Goal: Transaction & Acquisition: Obtain resource

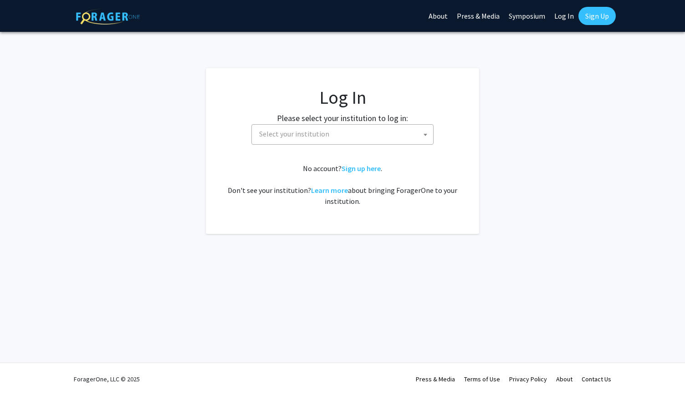
select select
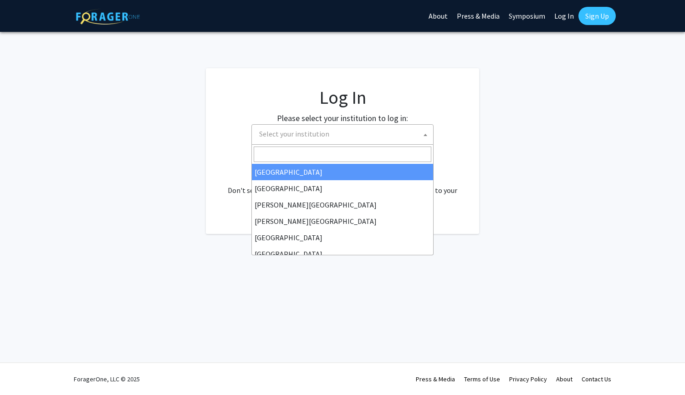
click at [358, 127] on span "Select your institution" at bounding box center [345, 134] width 178 height 19
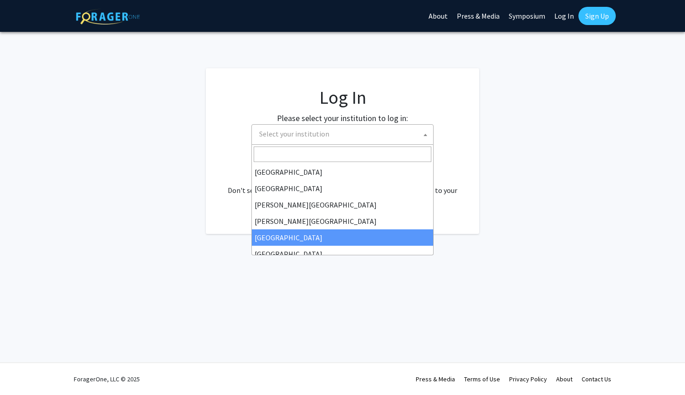
select select "6"
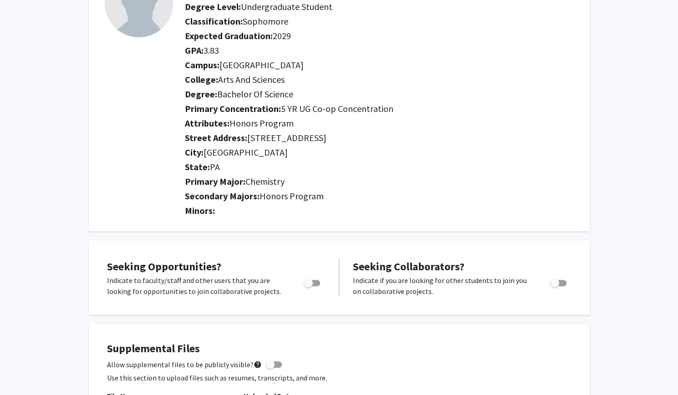
scroll to position [93, 0]
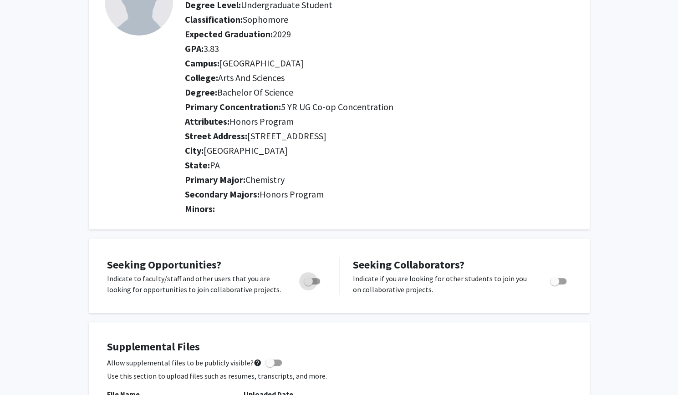
click at [318, 279] on span "Toggle" at bounding box center [312, 281] width 16 height 6
click at [308, 285] on input "Are you actively seeking opportunities?" at bounding box center [308, 285] width 0 height 0
checkbox input "true"
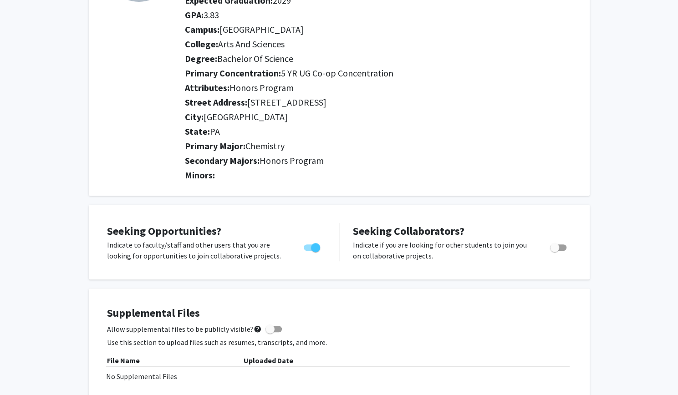
scroll to position [0, 0]
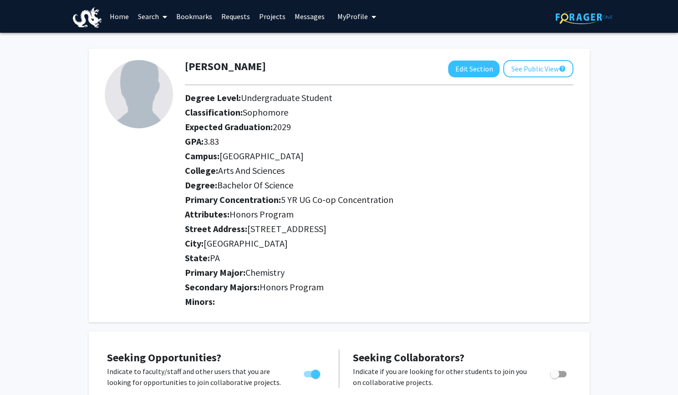
click at [279, 18] on link "Projects" at bounding box center [273, 16] width 36 height 32
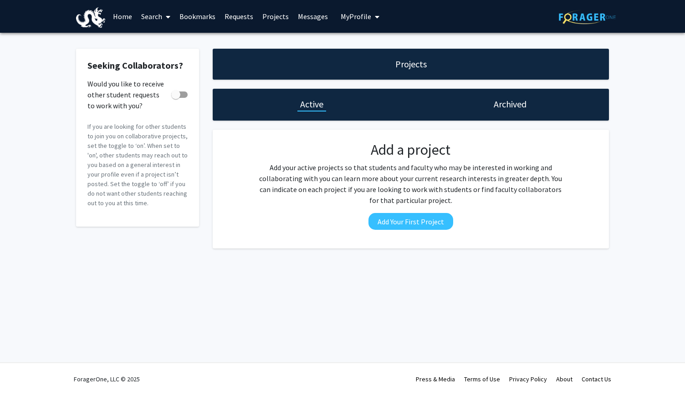
click at [155, 12] on link "Search" at bounding box center [156, 16] width 38 height 32
click at [177, 54] on span "Students" at bounding box center [165, 60] width 56 height 18
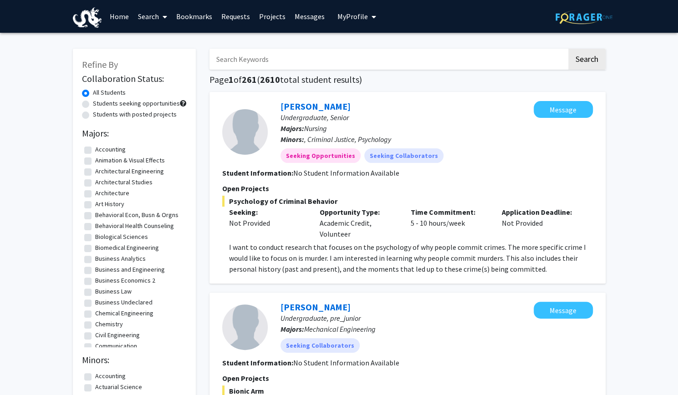
click at [147, 20] on link "Search" at bounding box center [152, 16] width 38 height 32
click at [154, 40] on span "Faculty/Staff" at bounding box center [166, 42] width 67 height 18
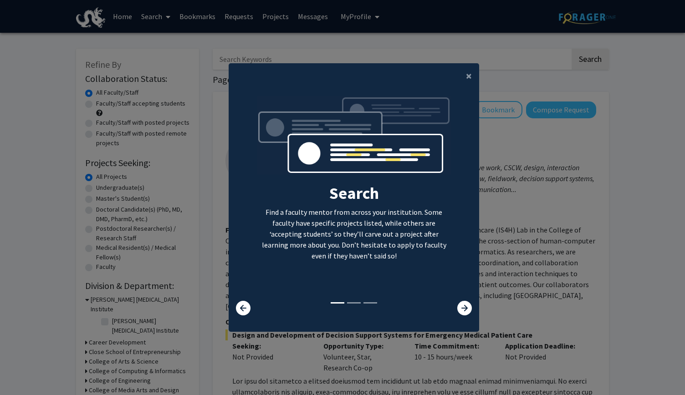
click at [461, 298] on div "Search Find a faculty mentor from across your institution. Some faculty have sp…" at bounding box center [354, 198] width 250 height 205
click at [461, 307] on icon at bounding box center [464, 308] width 15 height 15
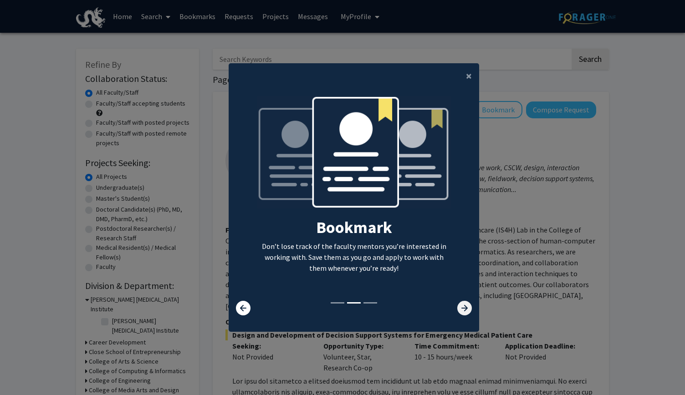
click at [461, 307] on icon at bounding box center [464, 308] width 15 height 15
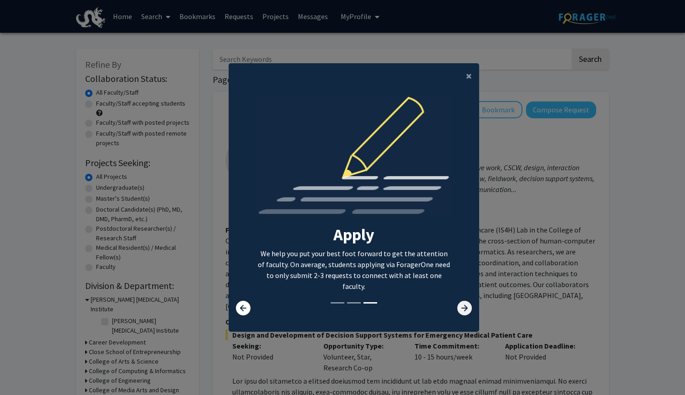
click at [461, 307] on icon at bounding box center [464, 308] width 15 height 15
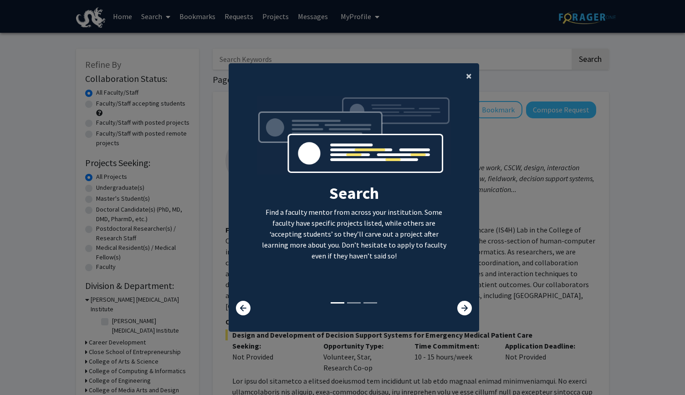
click at [460, 78] on button "×" at bounding box center [469, 76] width 21 height 26
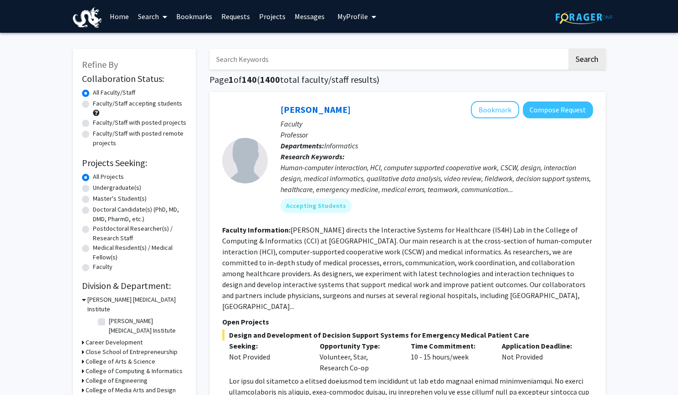
click at [120, 189] on label "Undergraduate(s)" at bounding box center [117, 188] width 48 height 10
click at [99, 189] on input "Undergraduate(s)" at bounding box center [96, 186] width 6 height 6
radio input "true"
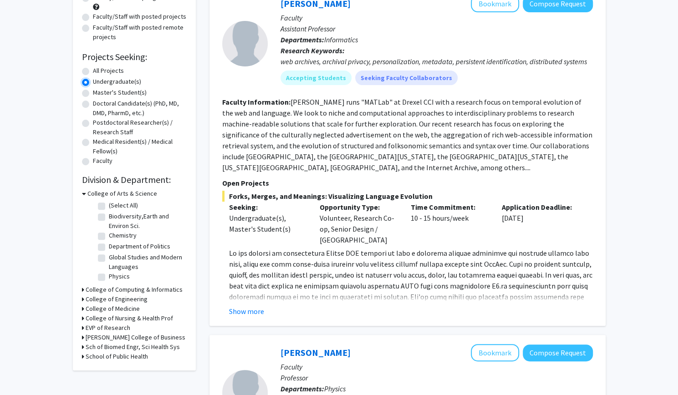
scroll to position [108, 0]
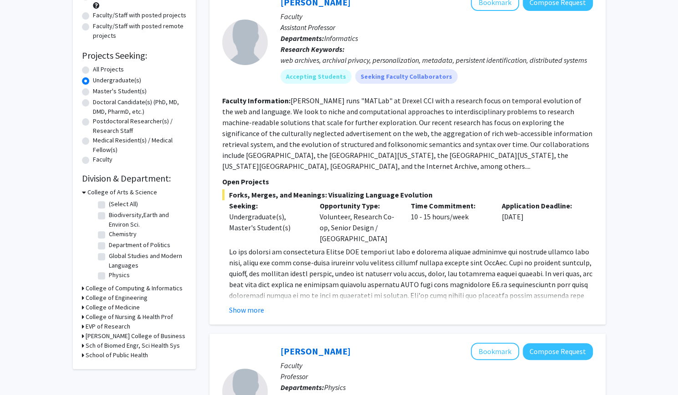
click at [113, 308] on h3 "College of Medicine" at bounding box center [113, 308] width 54 height 10
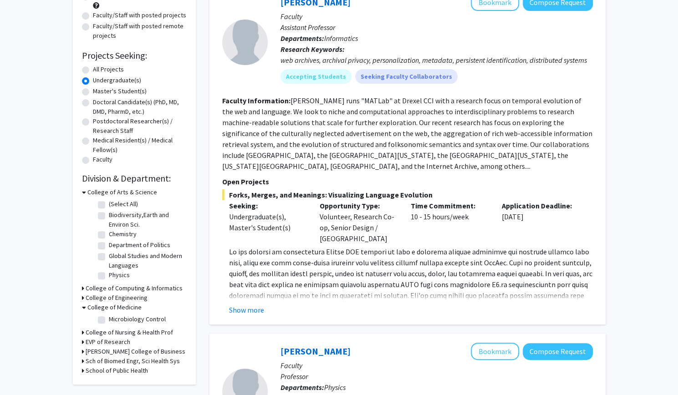
click at [107, 308] on h3 "College of Medicine" at bounding box center [114, 308] width 54 height 10
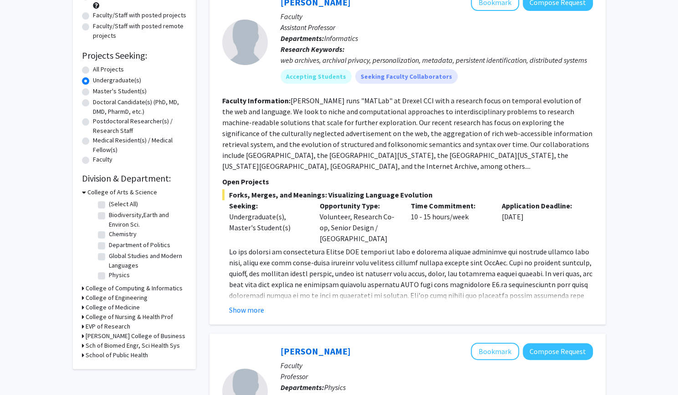
click at [109, 318] on h3 "College of Nursing & Health Prof" at bounding box center [129, 318] width 87 height 10
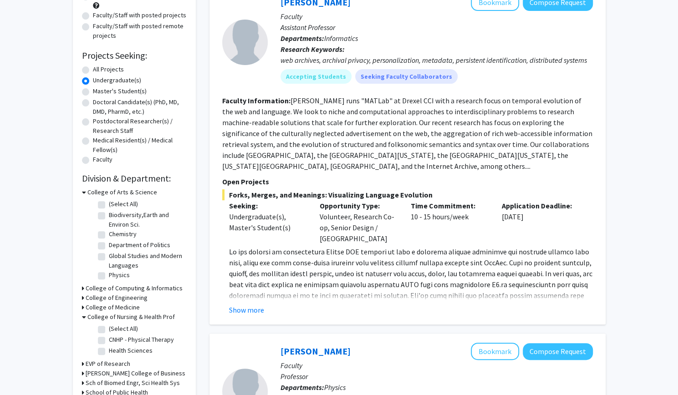
click at [109, 352] on label "Health Sciences" at bounding box center [131, 351] width 44 height 10
click at [109, 352] on input "Health Sciences" at bounding box center [112, 349] width 6 height 6
checkbox input "true"
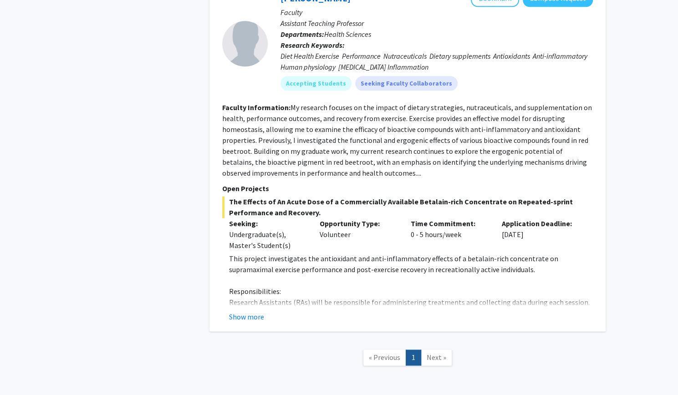
scroll to position [652, 0]
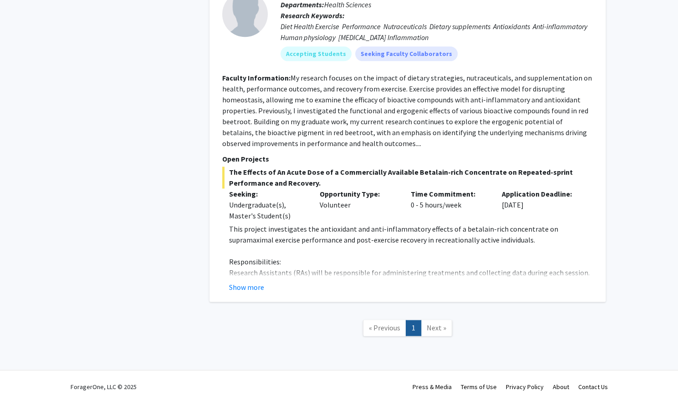
click at [430, 323] on span "Next »" at bounding box center [437, 327] width 20 height 9
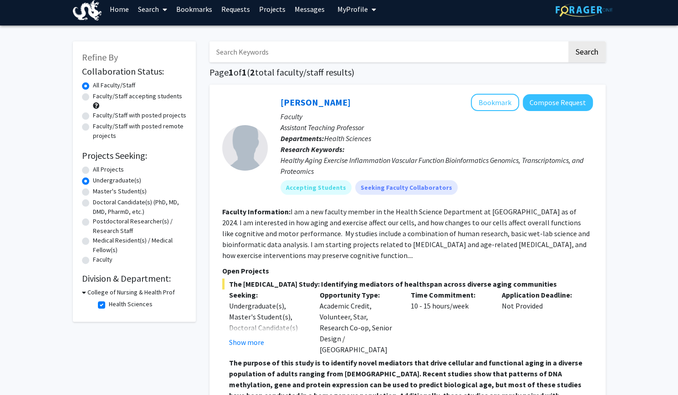
scroll to position [8, 0]
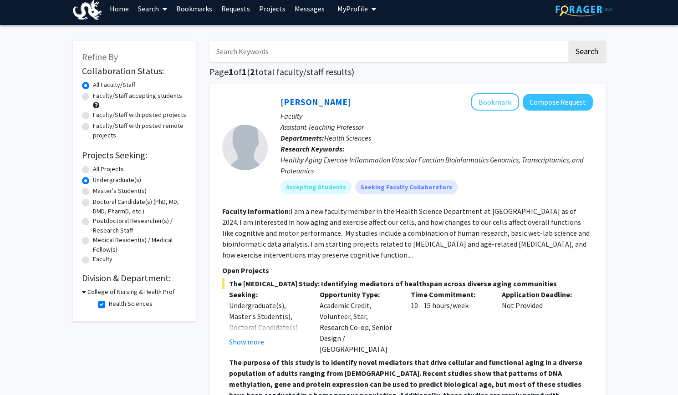
click at [106, 302] on fg-checkbox "Health Sciences Health Sciences" at bounding box center [141, 304] width 87 height 11
click at [109, 304] on label "Health Sciences" at bounding box center [131, 304] width 44 height 10
click at [109, 304] on input "Health Sciences" at bounding box center [112, 302] width 6 height 6
checkbox input "false"
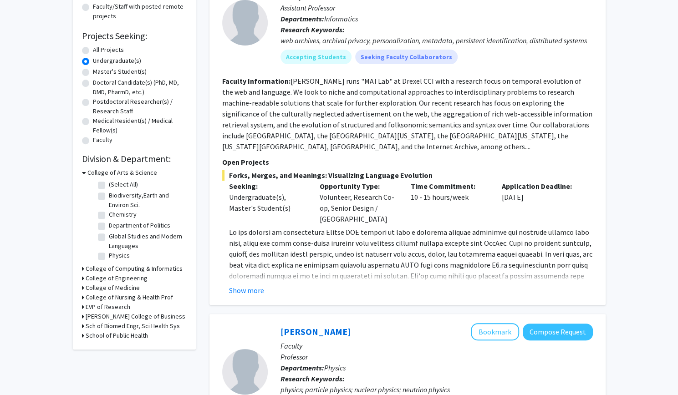
scroll to position [128, 0]
click at [109, 215] on label "Chemistry" at bounding box center [123, 215] width 28 height 10
click at [109, 215] on input "Chemistry" at bounding box center [112, 213] width 6 height 6
checkbox input "true"
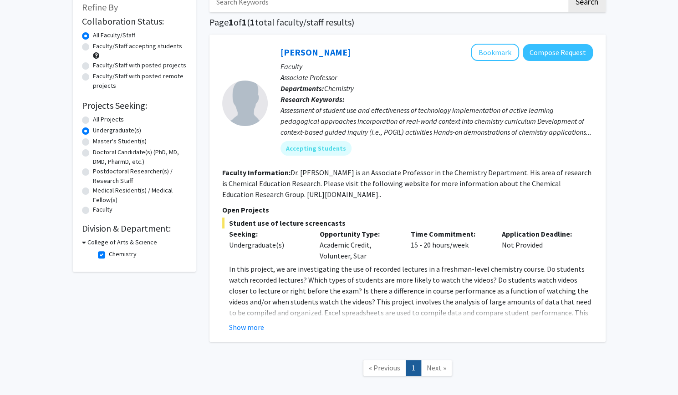
scroll to position [57, 0]
click at [109, 255] on label "Chemistry" at bounding box center [123, 255] width 28 height 10
click at [109, 255] on input "Chemistry" at bounding box center [112, 253] width 6 height 6
checkbox input "false"
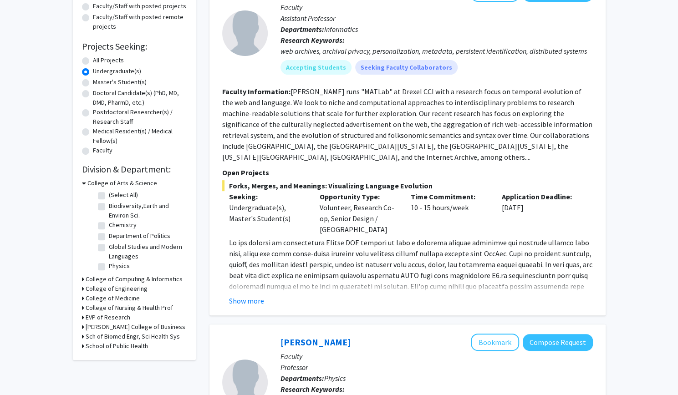
scroll to position [120, 0]
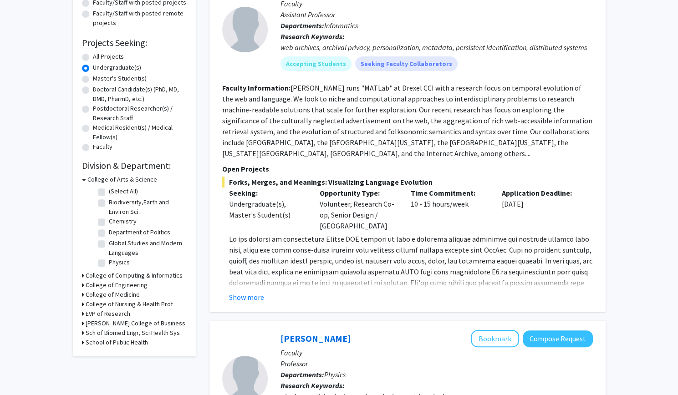
click at [86, 295] on h3 "College of Medicine" at bounding box center [113, 295] width 54 height 10
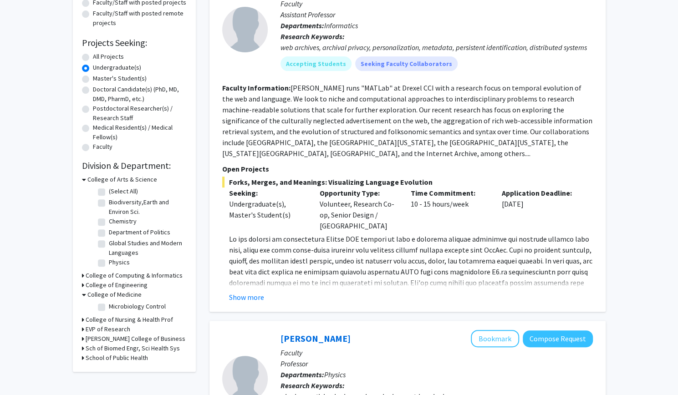
click at [86, 295] on div "College of Medicine" at bounding box center [134, 295] width 105 height 10
click at [80, 295] on div "Refine By Collaboration Status: Collaboration Status All Faculty/Staff Collabor…" at bounding box center [134, 150] width 123 height 444
click at [87, 356] on h3 "School of Public Health" at bounding box center [117, 359] width 62 height 10
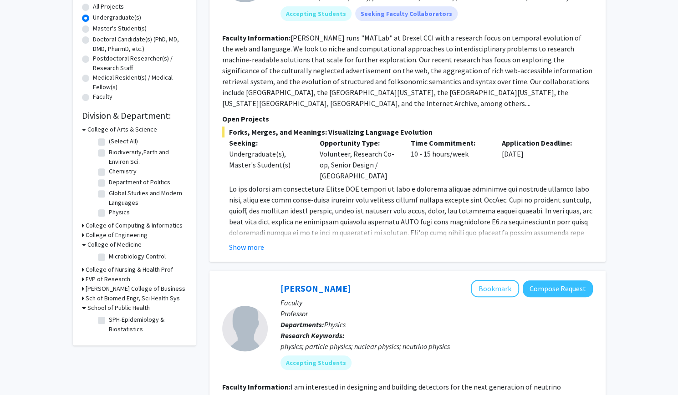
scroll to position [167, 0]
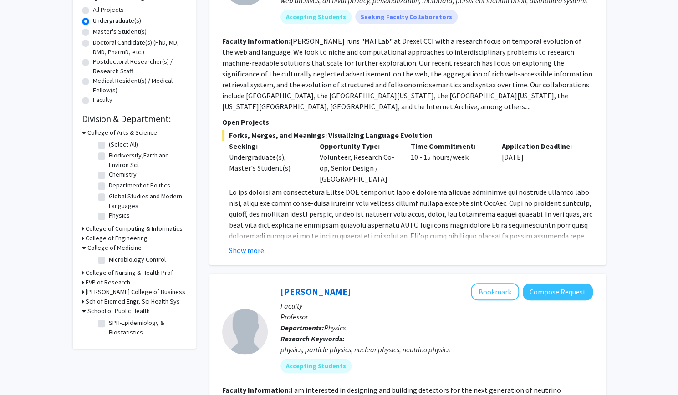
click at [83, 237] on icon at bounding box center [83, 239] width 2 height 10
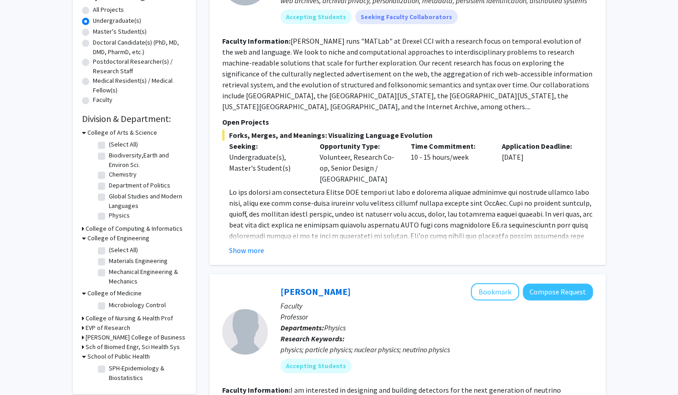
click at [83, 237] on icon at bounding box center [84, 239] width 4 height 10
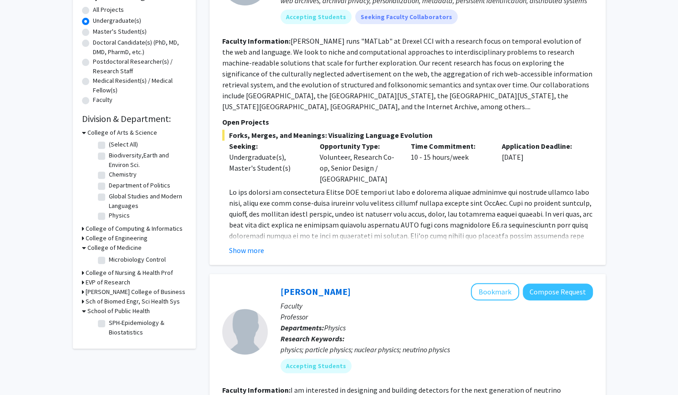
click at [86, 272] on h3 "College of Nursing & Health Prof" at bounding box center [129, 273] width 87 height 10
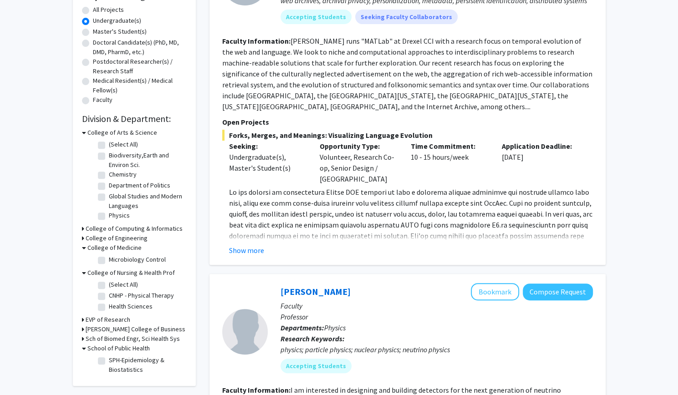
click at [116, 294] on label "CNHP - Physical Therapy" at bounding box center [141, 296] width 65 height 10
click at [115, 294] on input "CNHP - Physical Therapy" at bounding box center [112, 294] width 6 height 6
checkbox input "true"
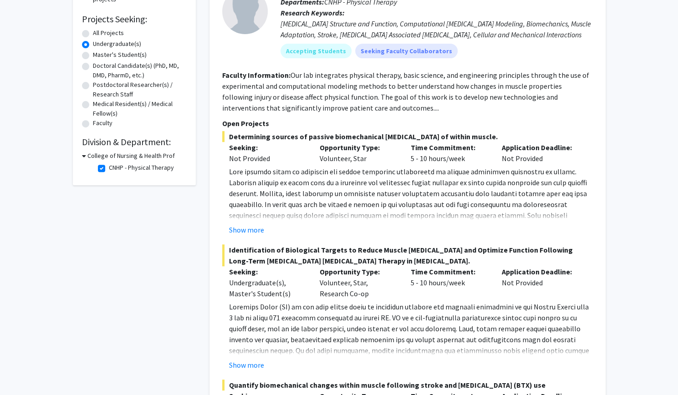
scroll to position [145, 0]
click at [254, 228] on button "Show more" at bounding box center [246, 229] width 35 height 11
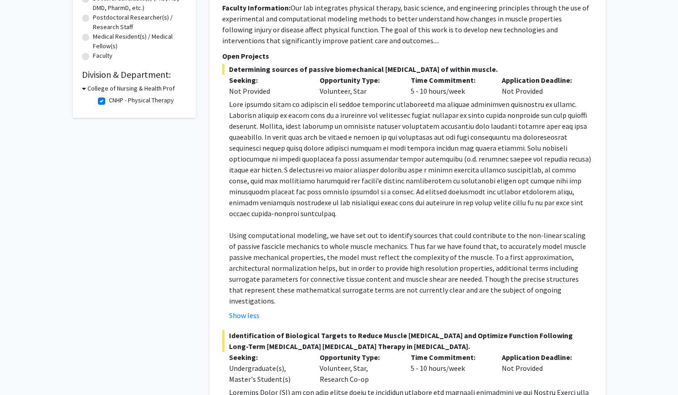
scroll to position [211, 0]
click at [247, 282] on p "Using computational modeling, we have set out to identify sources that could co…" at bounding box center [411, 268] width 364 height 77
click at [282, 255] on p "Using computational modeling, we have set out to identify sources that could co…" at bounding box center [411, 268] width 364 height 77
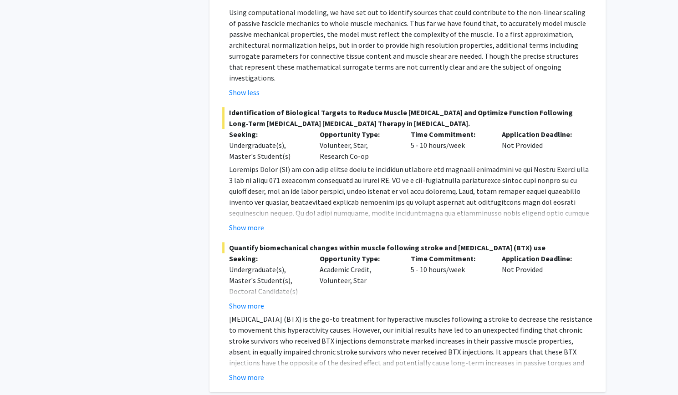
scroll to position [436, 0]
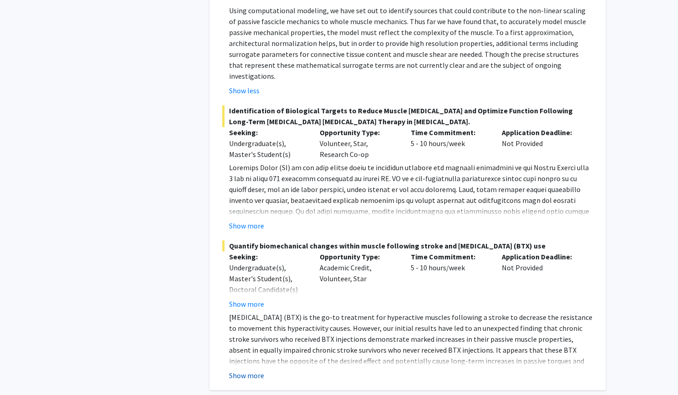
click at [246, 370] on button "Show more" at bounding box center [246, 375] width 35 height 11
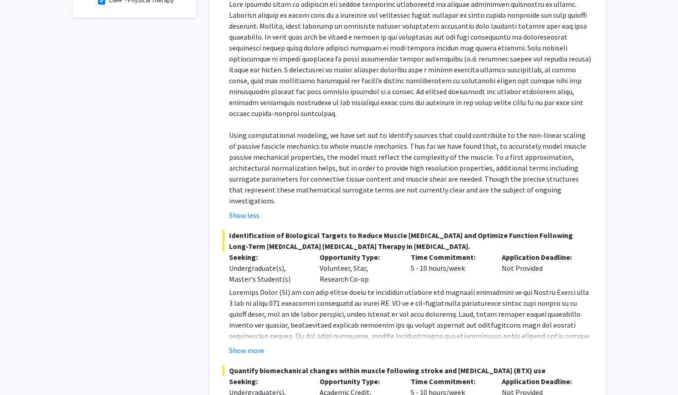
scroll to position [297, 0]
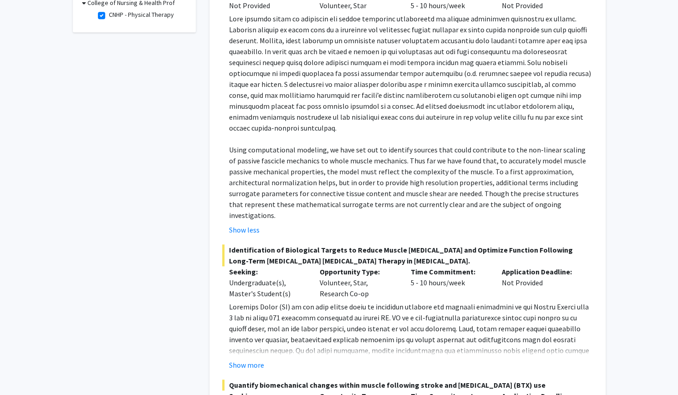
click at [254, 333] on p at bounding box center [411, 389] width 364 height 175
click at [257, 360] on button "Show more" at bounding box center [246, 365] width 35 height 11
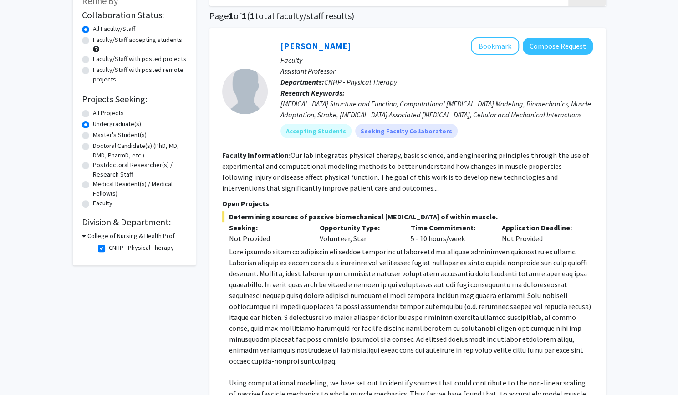
scroll to position [0, 0]
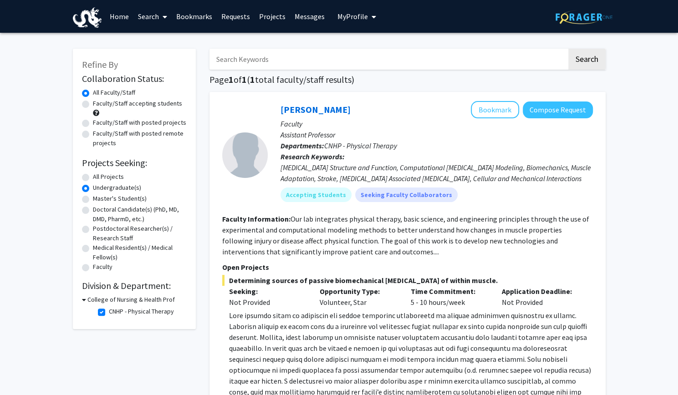
click at [109, 315] on label "CNHP - Physical Therapy" at bounding box center [141, 312] width 65 height 10
click at [109, 313] on input "CNHP - Physical Therapy" at bounding box center [112, 310] width 6 height 6
checkbox input "false"
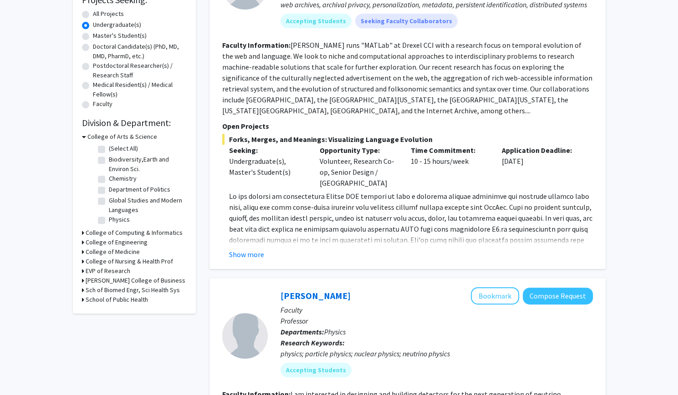
scroll to position [164, 0]
click at [115, 291] on h3 "Sch of Biomed Engr, Sci Health Sys" at bounding box center [133, 290] width 94 height 10
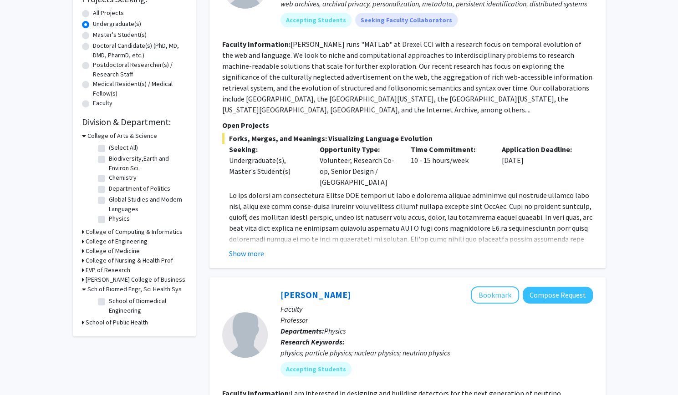
click at [127, 261] on h3 "College of Nursing & Health Prof" at bounding box center [129, 261] width 87 height 10
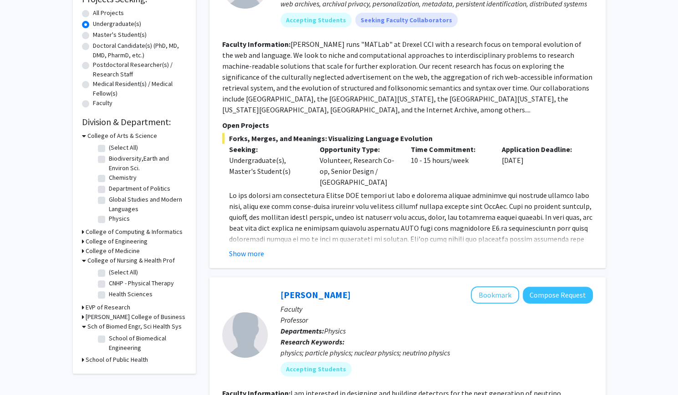
click at [137, 297] on label "Health Sciences" at bounding box center [131, 295] width 44 height 10
click at [115, 296] on input "Health Sciences" at bounding box center [112, 293] width 6 height 6
checkbox input "true"
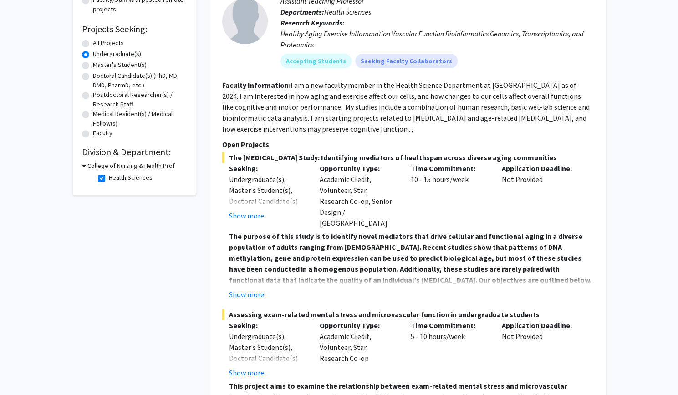
scroll to position [132, 0]
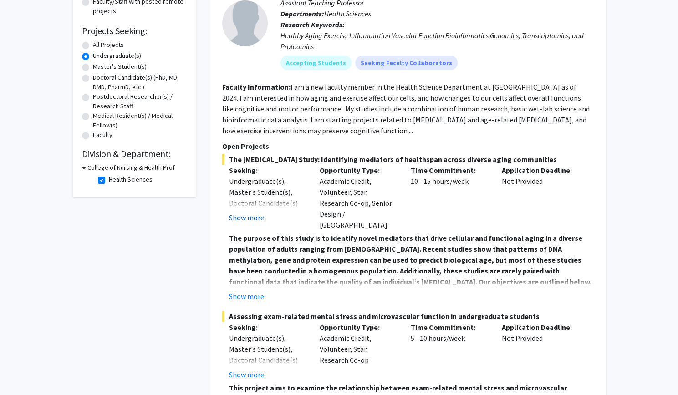
click at [250, 213] on button "Show more" at bounding box center [246, 217] width 35 height 11
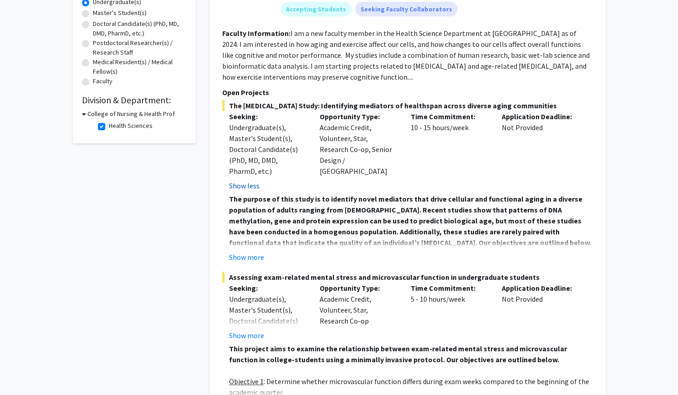
scroll to position [187, 0]
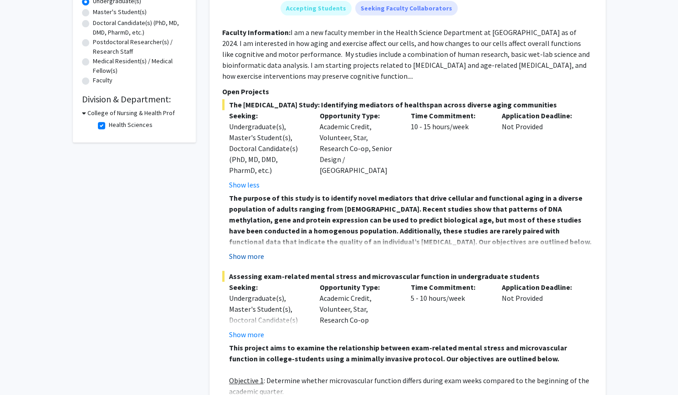
click at [247, 261] on button "Show more" at bounding box center [246, 256] width 35 height 11
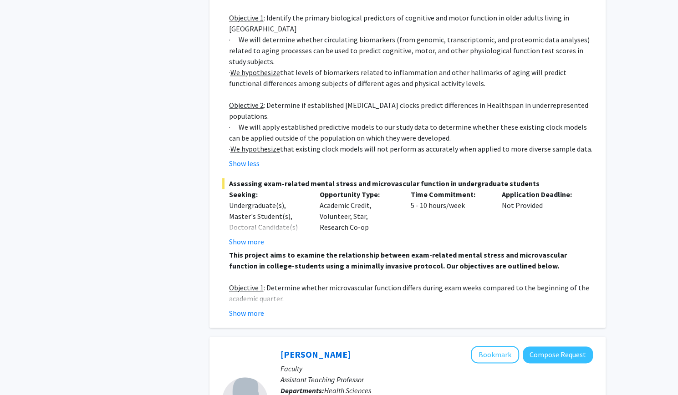
scroll to position [498, 0]
click at [252, 241] on button "Show more" at bounding box center [246, 241] width 35 height 11
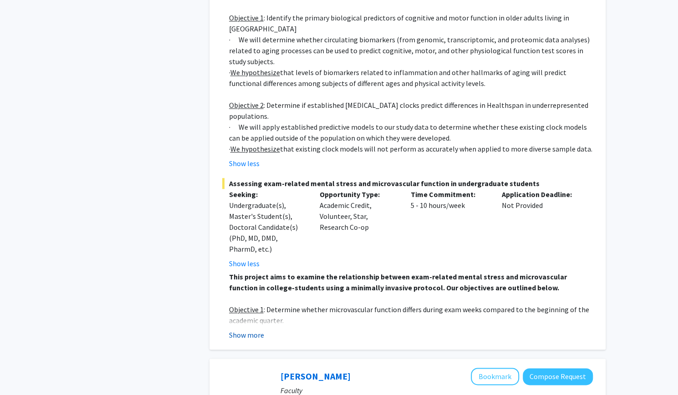
click at [251, 334] on button "Show more" at bounding box center [246, 335] width 35 height 11
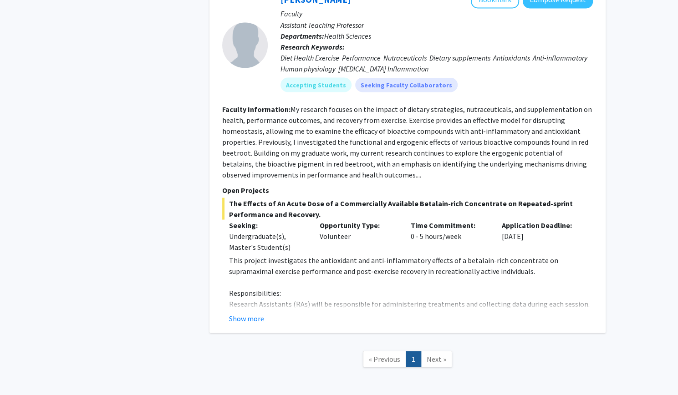
scroll to position [996, 0]
click at [249, 317] on button "Show more" at bounding box center [246, 318] width 35 height 11
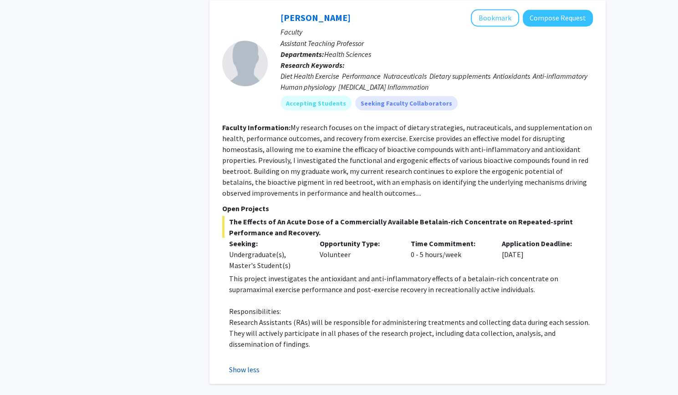
scroll to position [978, 0]
click at [489, 20] on button "Bookmark" at bounding box center [495, 17] width 48 height 17
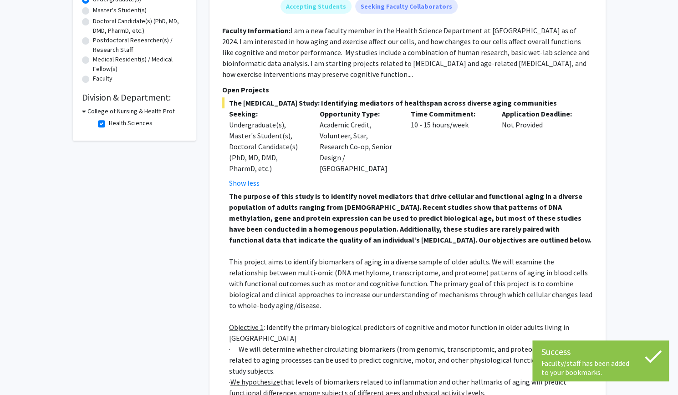
scroll to position [0, 0]
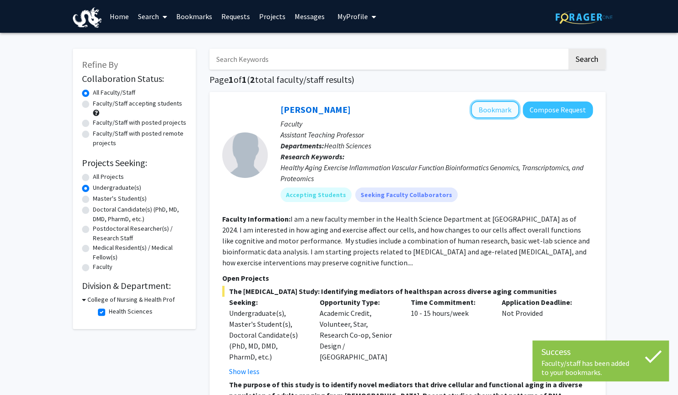
click at [499, 110] on button "Bookmark" at bounding box center [495, 109] width 48 height 17
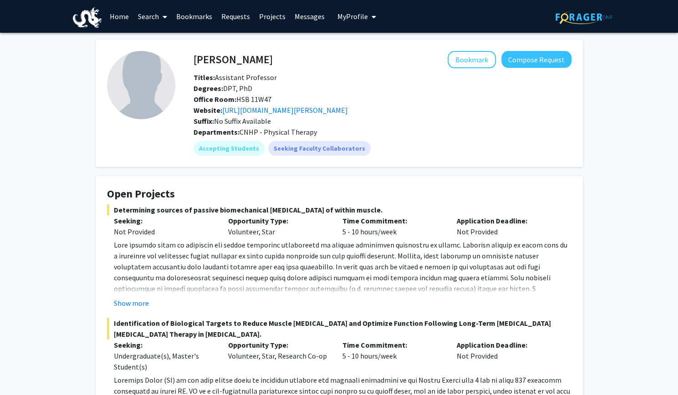
click at [262, 54] on h4 "Ben Binder-Markey" at bounding box center [233, 59] width 79 height 17
copy h4 "Ben Binder-Markey"
click at [488, 57] on button "Bookmark" at bounding box center [472, 59] width 48 height 17
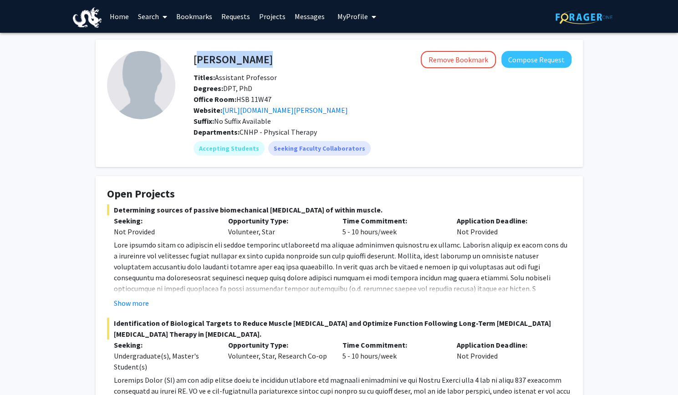
click at [128, 15] on link "Home" at bounding box center [119, 16] width 28 height 32
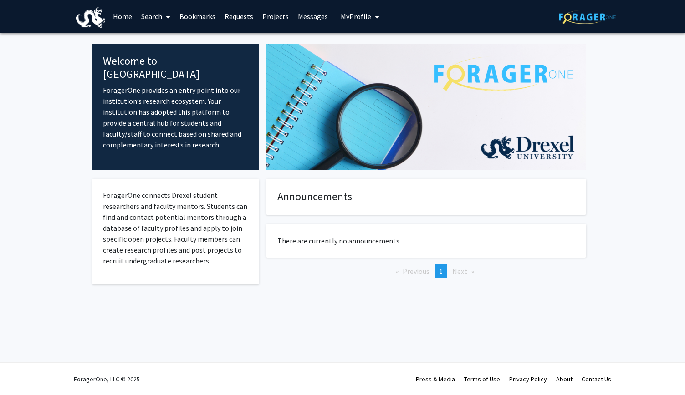
click at [349, 15] on span "My Profile" at bounding box center [356, 16] width 31 height 9
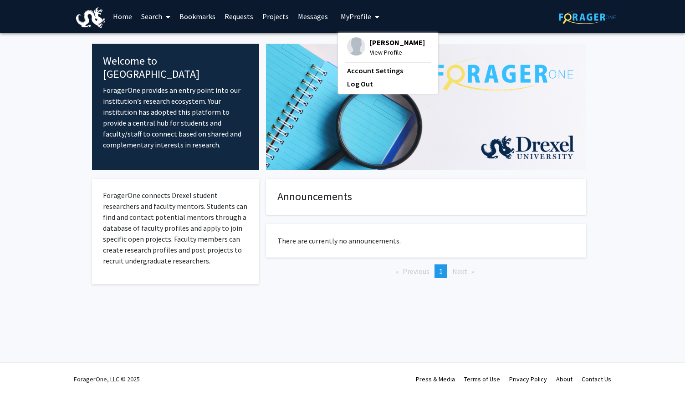
click at [370, 46] on span "[PERSON_NAME]" at bounding box center [397, 42] width 55 height 10
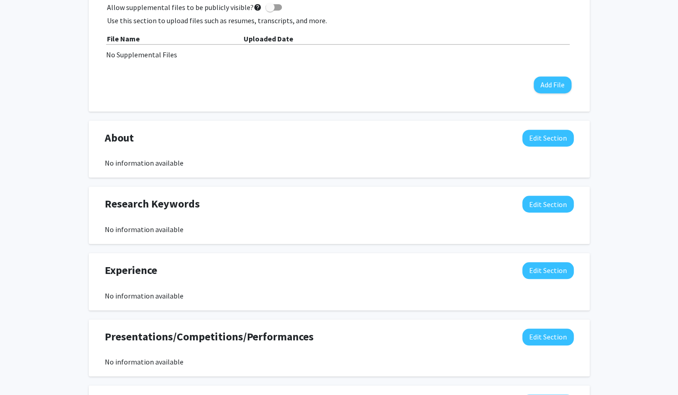
scroll to position [333, 0]
click at [540, 136] on button "Edit Section" at bounding box center [548, 137] width 51 height 17
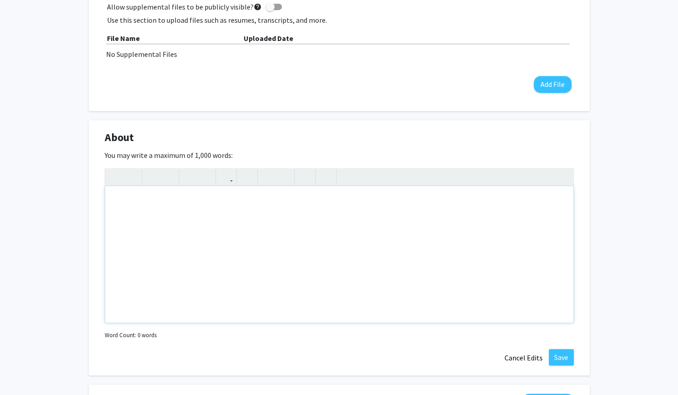
click at [312, 204] on div "Note to users with screen readers: Please deactivate our accessibility plugin f…" at bounding box center [339, 254] width 468 height 137
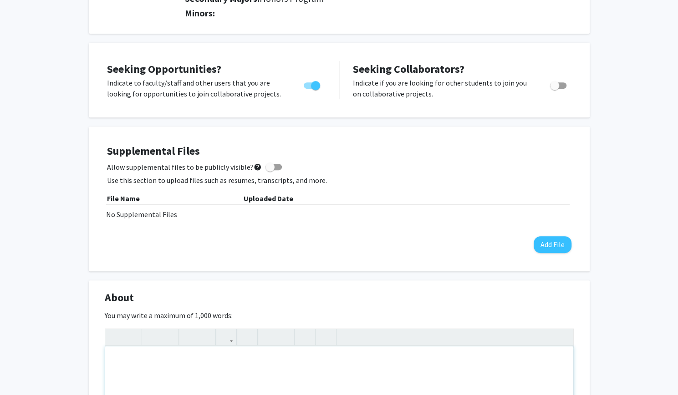
scroll to position [0, 0]
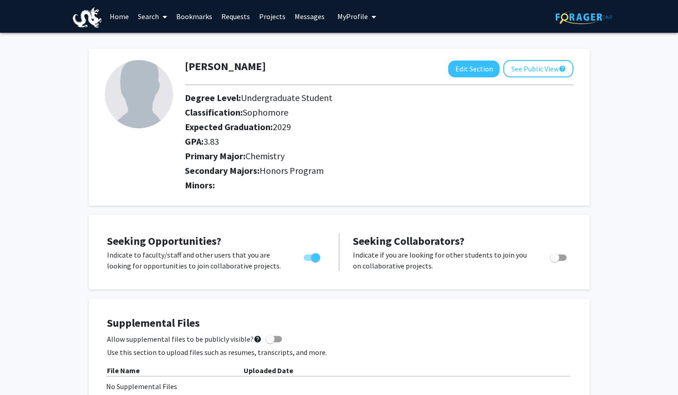
click at [152, 8] on link "Search" at bounding box center [152, 16] width 38 height 32
click at [165, 60] on span "Students" at bounding box center [161, 60] width 56 height 18
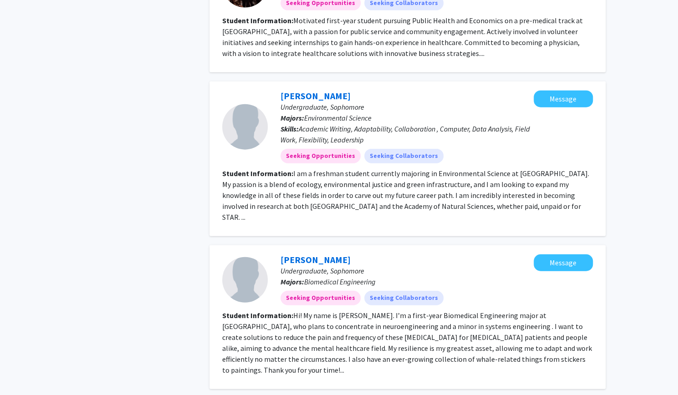
scroll to position [1232, 0]
click at [426, 37] on fg-read-more "Motivated first-year student pursuing Public Health and Economics on a pre-medi…" at bounding box center [402, 36] width 361 height 42
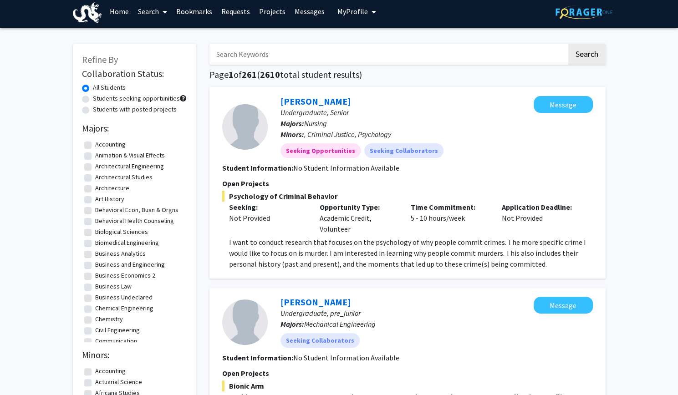
scroll to position [0, 0]
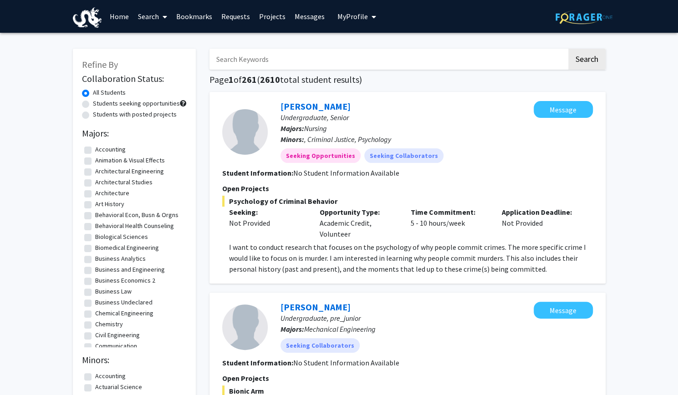
click at [123, 19] on link "Home" at bounding box center [119, 16] width 28 height 32
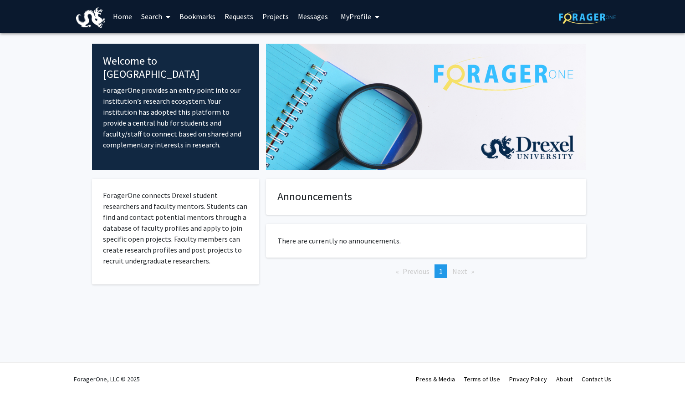
click at [359, 13] on span "My Profile" at bounding box center [356, 16] width 31 height 9
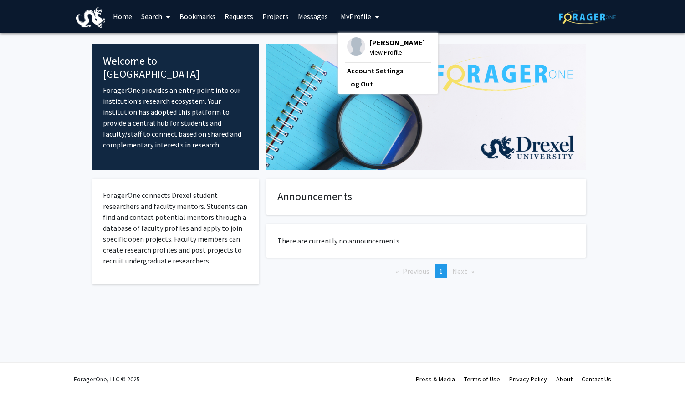
click at [385, 50] on span "View Profile" at bounding box center [397, 52] width 55 height 10
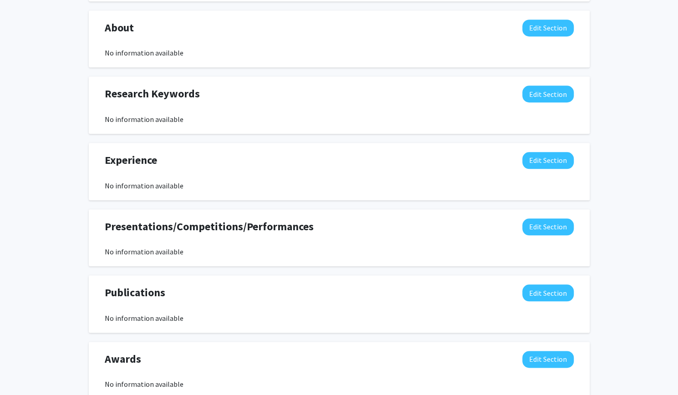
scroll to position [354, 0]
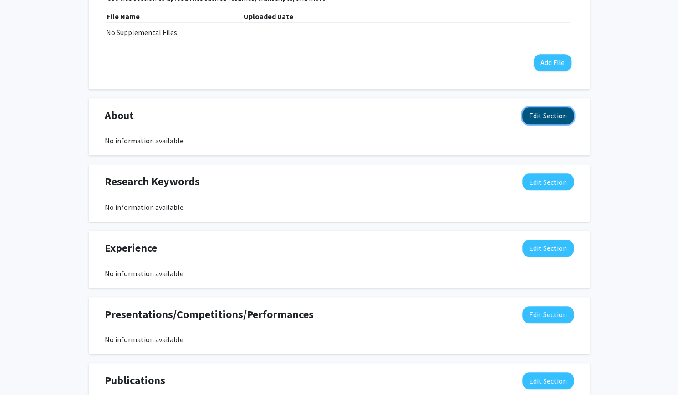
click at [558, 117] on button "Edit Section" at bounding box center [548, 116] width 51 height 17
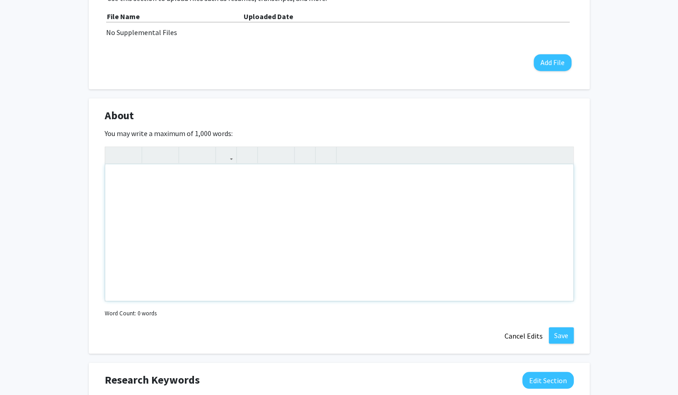
click at [434, 178] on div "Note to users with screen readers: Please deactivate our accessibility plugin f…" at bounding box center [339, 232] width 468 height 137
click at [272, 181] on div "Hi! I am a chemistry major with full intentions of pursuring medical school." at bounding box center [339, 232] width 468 height 137
click at [360, 174] on div "Hi! I am a chemistry major with full intentions of pursuing medical school." at bounding box center [339, 232] width 468 height 137
click at [407, 175] on div "Hi! I am a chemistry major with full intentions of pursuing medical school. I a…" at bounding box center [339, 232] width 468 height 137
click at [456, 177] on div "Hi! I am a chemistry major with full intentions of pursuing medical school. I a…" at bounding box center [339, 232] width 468 height 137
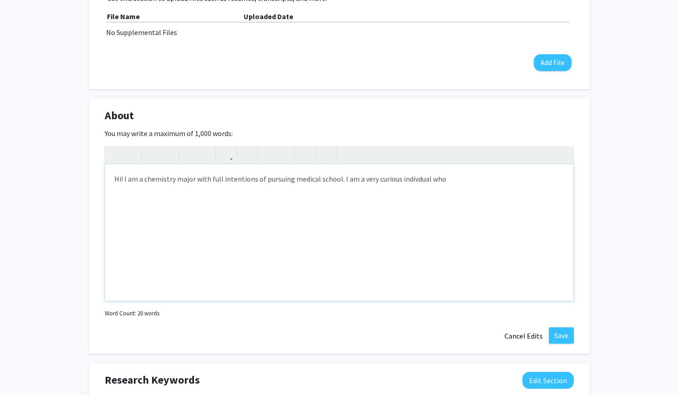
click at [415, 184] on div "Hi! I am a chemistry major with full intentions of pursuing medical school. I a…" at bounding box center [339, 232] width 468 height 137
click at [452, 176] on div "Hi! I am a chemistry major with full intentions of pursuing medical school. I a…" at bounding box center [339, 232] width 468 height 137
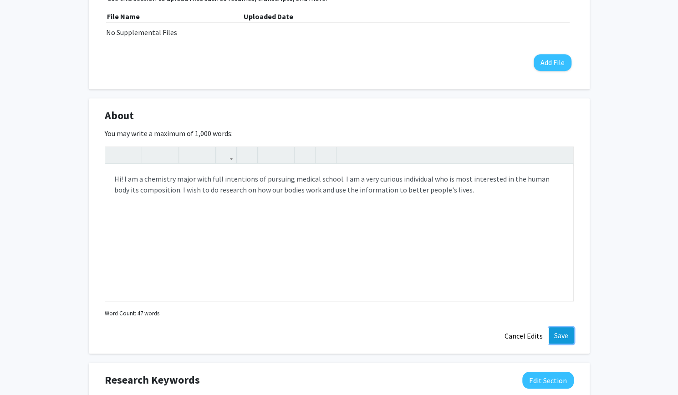
click at [560, 337] on button "Save" at bounding box center [561, 336] width 25 height 16
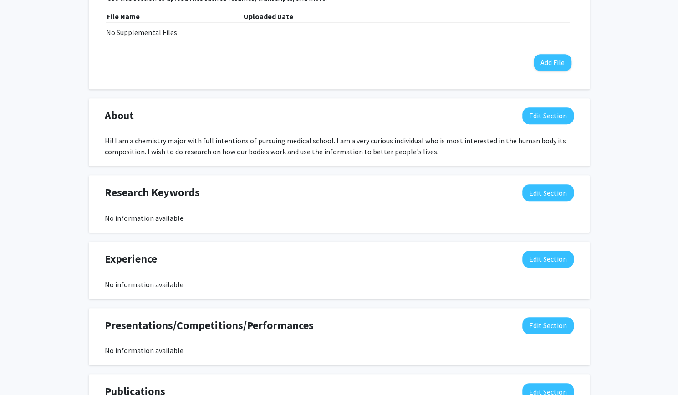
click at [547, 125] on div "About Edit Section" at bounding box center [339, 118] width 483 height 21
click at [547, 124] on div "About Edit Section" at bounding box center [339, 118] width 483 height 21
click at [545, 120] on button "Edit Section" at bounding box center [548, 116] width 51 height 17
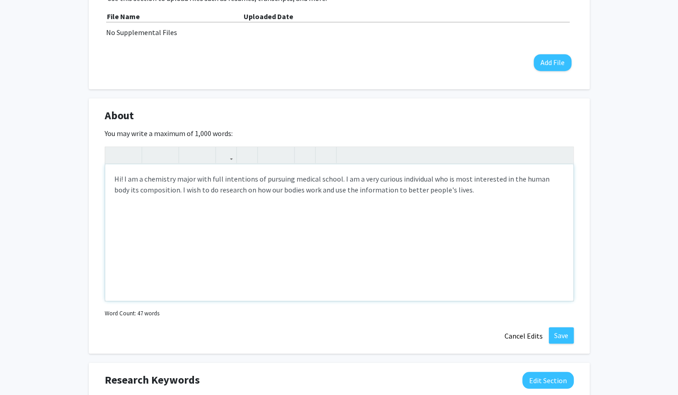
click at [123, 190] on div "Hi! I am a chemistry major with full intentions of pursuing medical school. I a…" at bounding box center [339, 232] width 468 height 137
click at [561, 180] on div "Hi! I am a chemistry major with full intentions of pursuing medical school. I a…" at bounding box center [339, 232] width 468 height 137
type textarea "Hi! I am a chemistry major with full intentions of pursuing medical school. I a…"
click at [563, 334] on button "Save" at bounding box center [561, 336] width 25 height 16
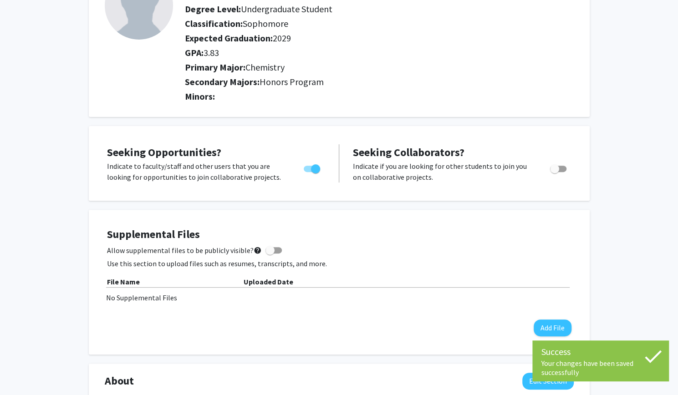
scroll to position [0, 0]
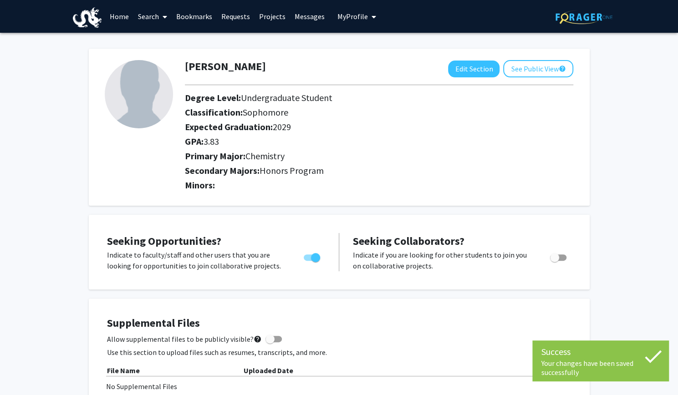
click at [193, 21] on link "Bookmarks" at bounding box center [194, 16] width 45 height 32
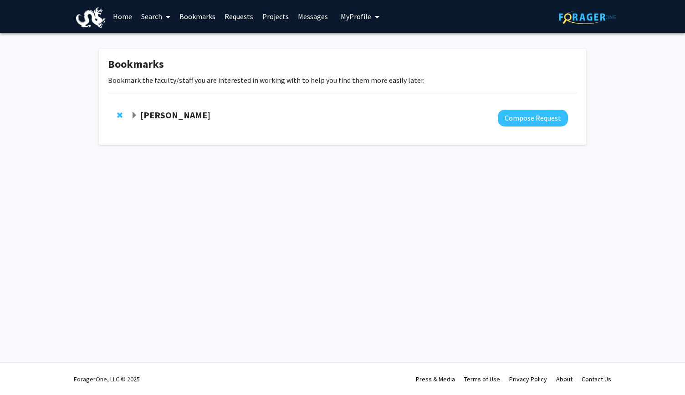
click at [210, 113] on strong "Ben Binder-Markey" at bounding box center [175, 114] width 70 height 11
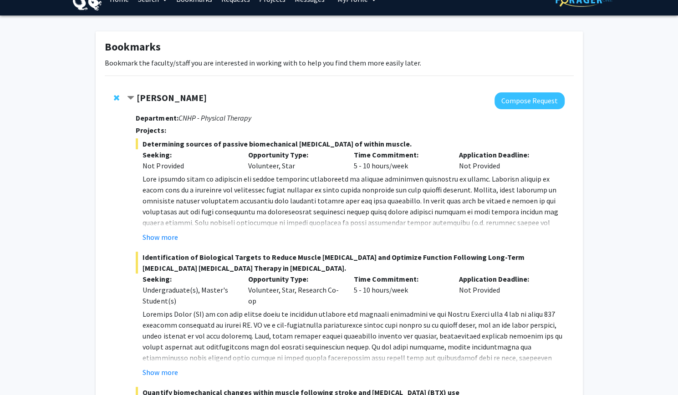
scroll to position [16, 0]
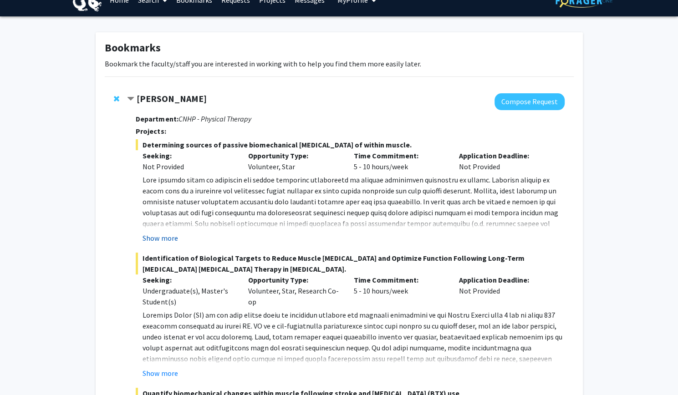
click at [170, 235] on button "Show more" at bounding box center [160, 238] width 35 height 11
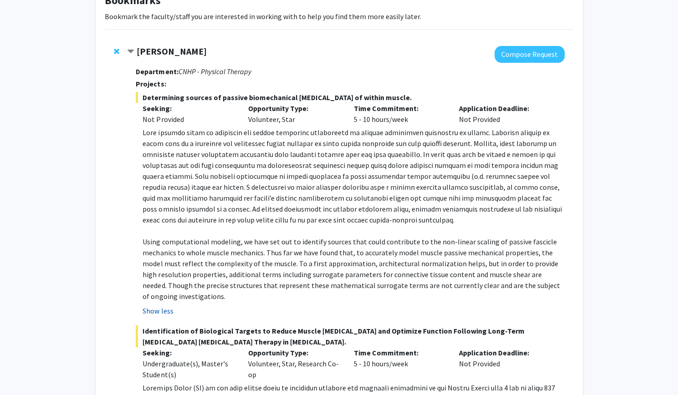
scroll to position [67, 0]
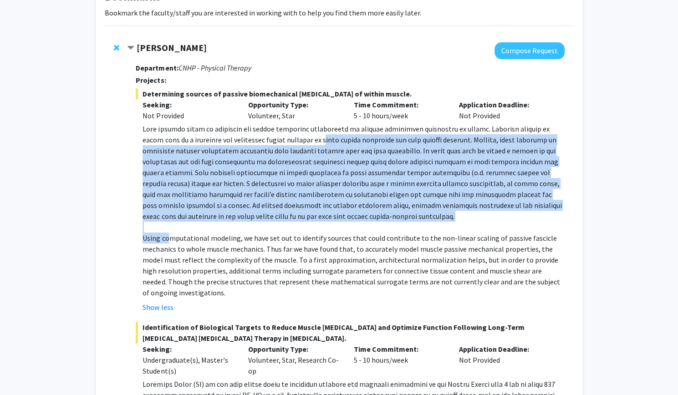
drag, startPoint x: 170, startPoint y: 235, endPoint x: 304, endPoint y: 139, distance: 164.6
click at [304, 139] on div "Using computational modeling, we have set out to identify sources that could co…" at bounding box center [354, 210] width 422 height 175
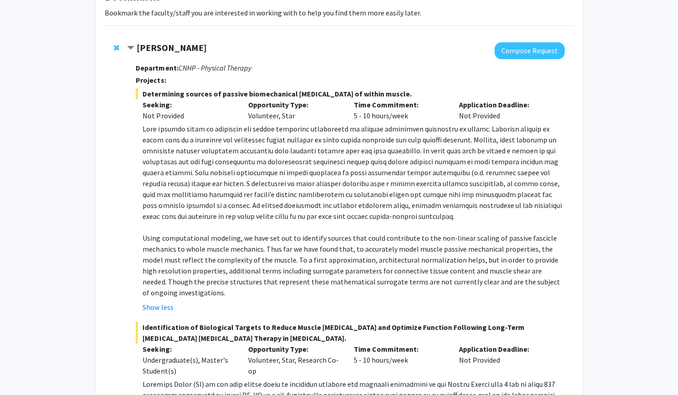
click at [524, 95] on span "Determining sources of passive biomechanical stiffness of within muscle." at bounding box center [350, 93] width 429 height 11
click at [526, 46] on button "Compose Request" at bounding box center [530, 50] width 70 height 17
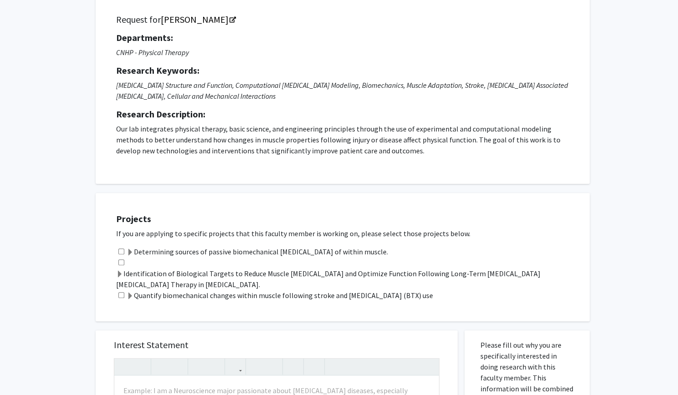
scroll to position [66, 0]
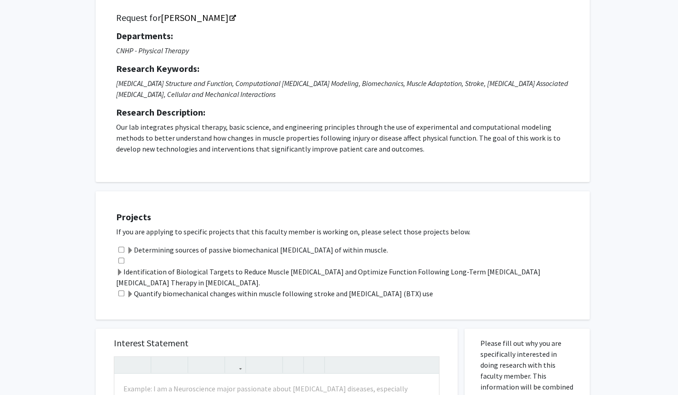
click at [330, 247] on label "Determining sources of passive biomechanical stiffness of within muscle." at bounding box center [258, 250] width 262 height 11
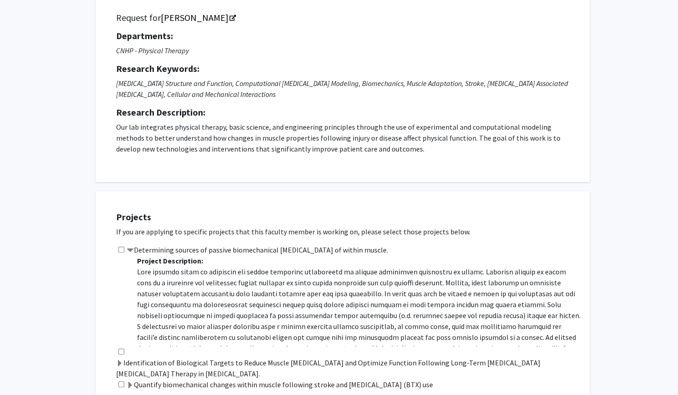
click at [226, 245] on label "Determining sources of passive biomechanical stiffness of within muscle." at bounding box center [258, 250] width 262 height 11
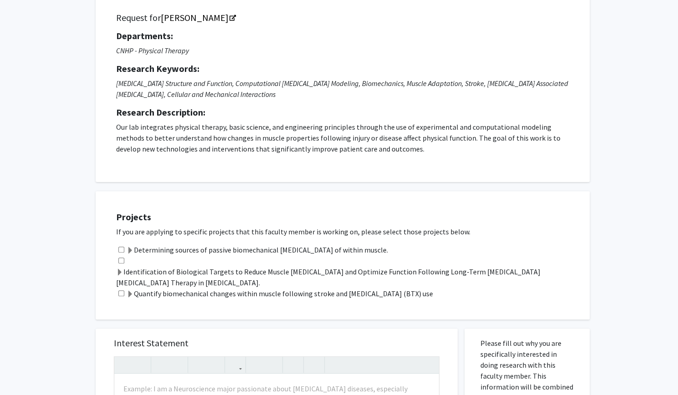
click at [121, 250] on input "checkbox" at bounding box center [121, 250] width 6 height 6
checkbox input "true"
click at [120, 262] on input "checkbox" at bounding box center [121, 261] width 6 height 6
checkbox input "true"
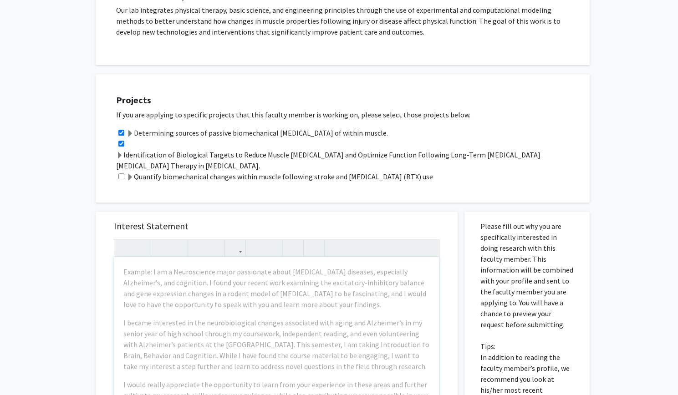
scroll to position [0, 0]
